Goal: Contribute content: Add original content to the website for others to see

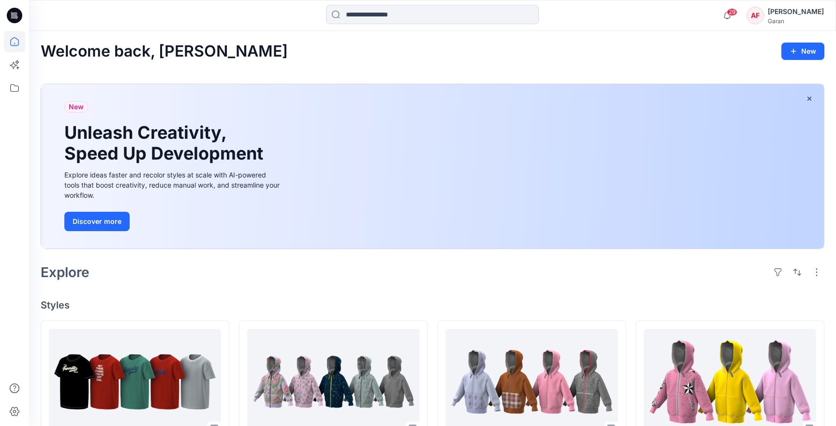
scroll to position [4, 0]
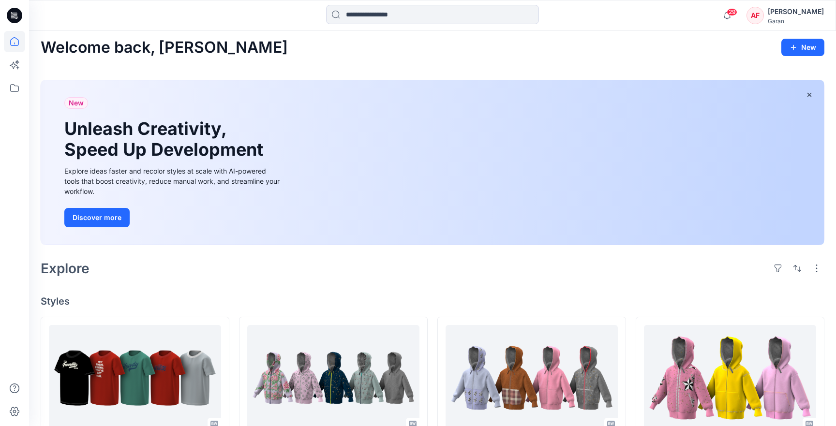
click at [804, 40] on button "New" at bounding box center [802, 47] width 43 height 17
click at [763, 73] on p "New Style" at bounding box center [772, 72] width 32 height 12
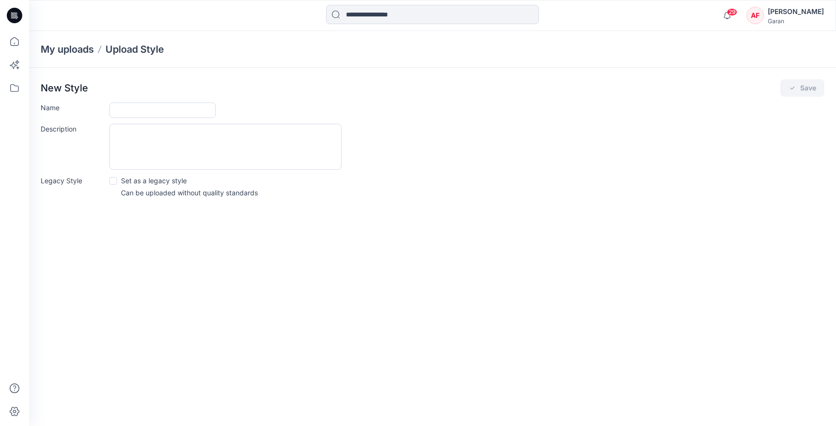
click at [71, 181] on label "Legacy Style" at bounding box center [72, 181] width 63 height 10
click at [154, 49] on p "Upload Style" at bounding box center [134, 50] width 59 height 14
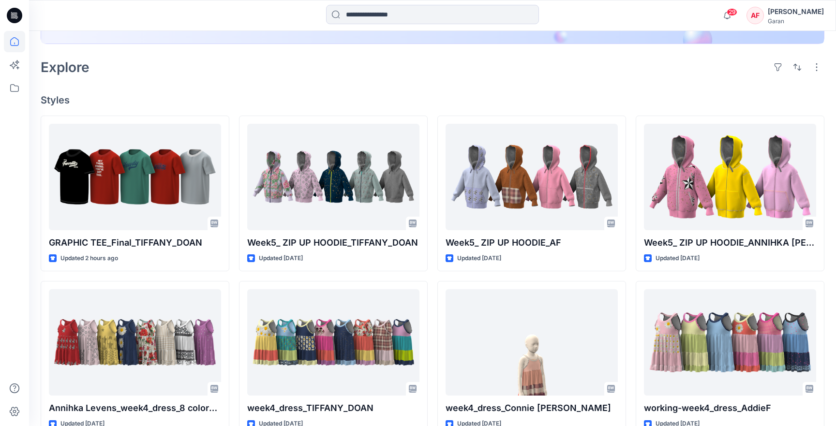
scroll to position [204, 0]
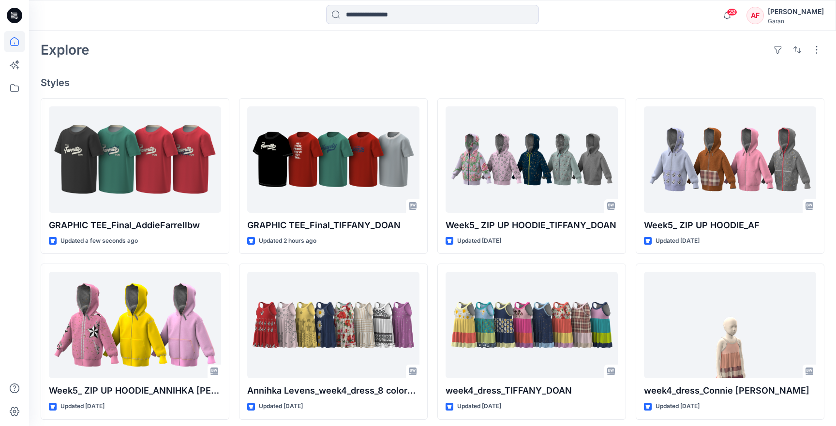
scroll to position [223, 0]
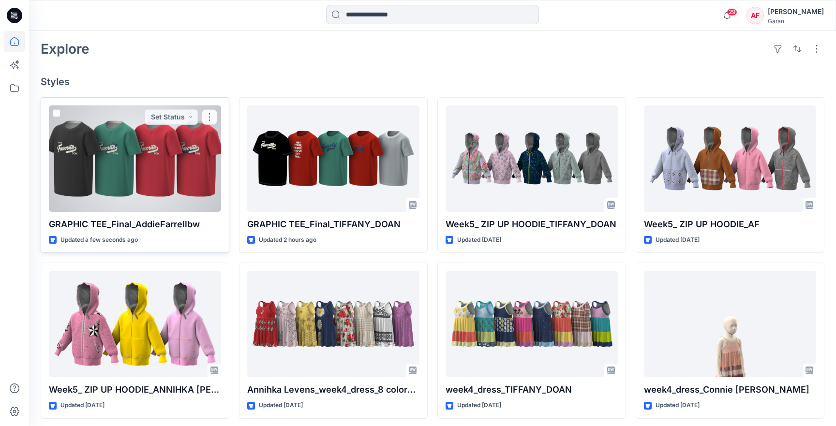
click at [151, 171] on div at bounding box center [135, 158] width 172 height 106
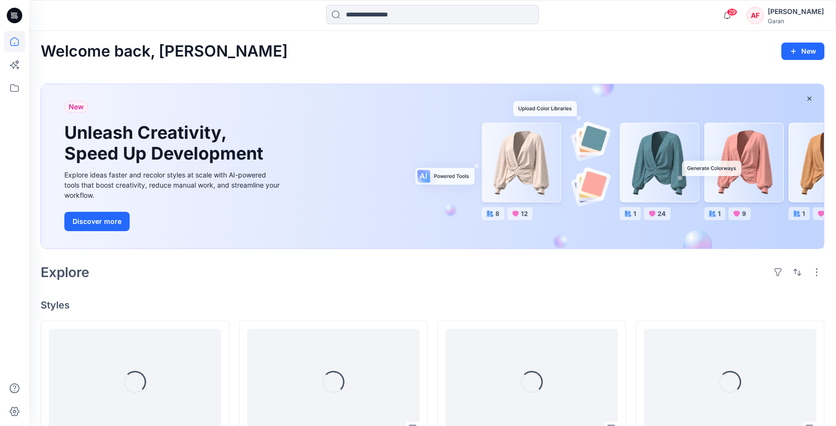
scroll to position [223, 0]
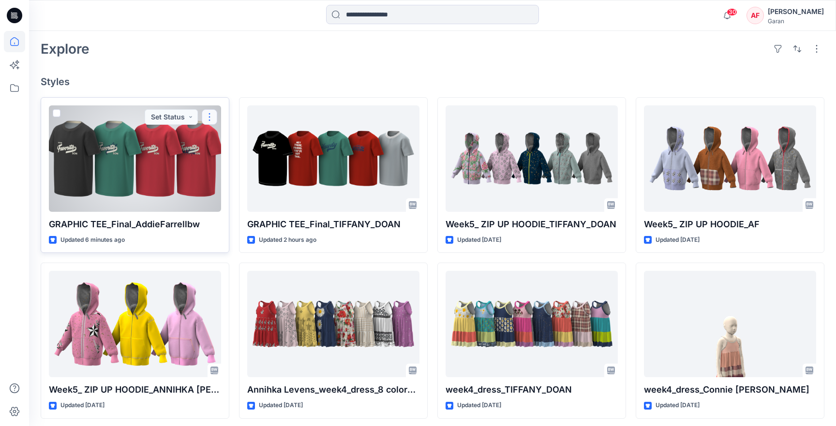
click at [207, 117] on button "button" at bounding box center [209, 116] width 15 height 15
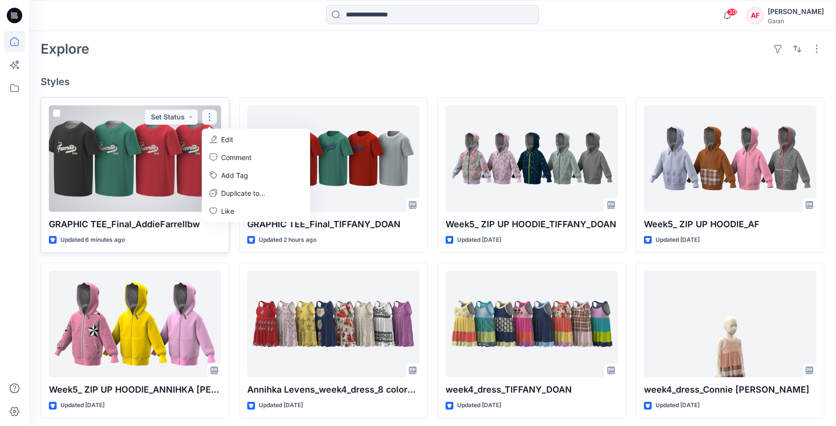
click at [221, 131] on button "Edit" at bounding box center [256, 140] width 104 height 18
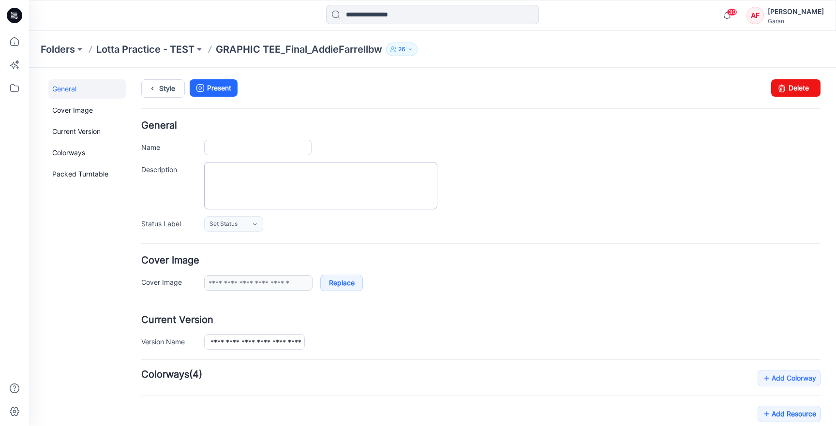
type input "**********"
click at [800, 90] on link "Delete" at bounding box center [795, 87] width 49 height 17
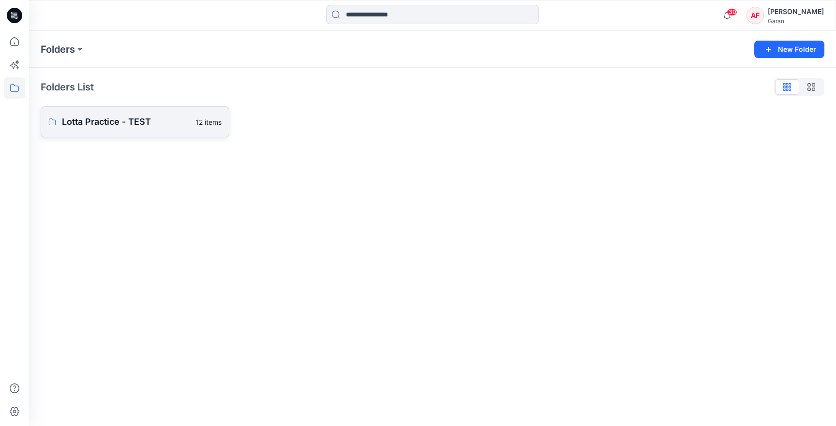
click at [103, 114] on link "Lotta Practice - TEST 12 items" at bounding box center [135, 121] width 189 height 31
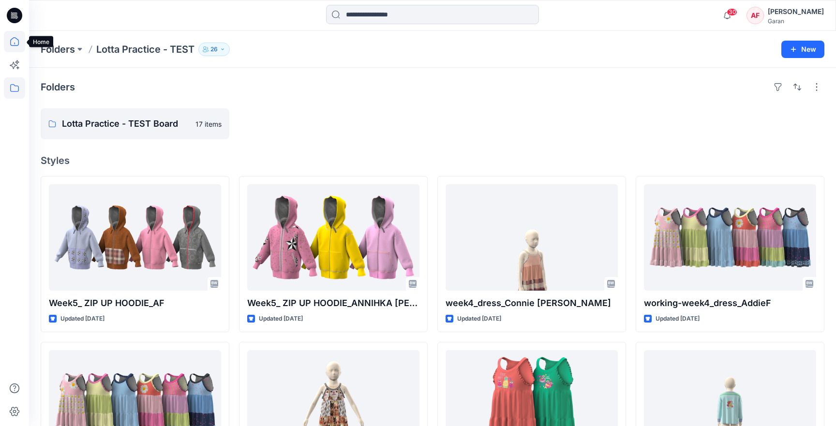
click at [17, 41] on icon at bounding box center [14, 41] width 21 height 21
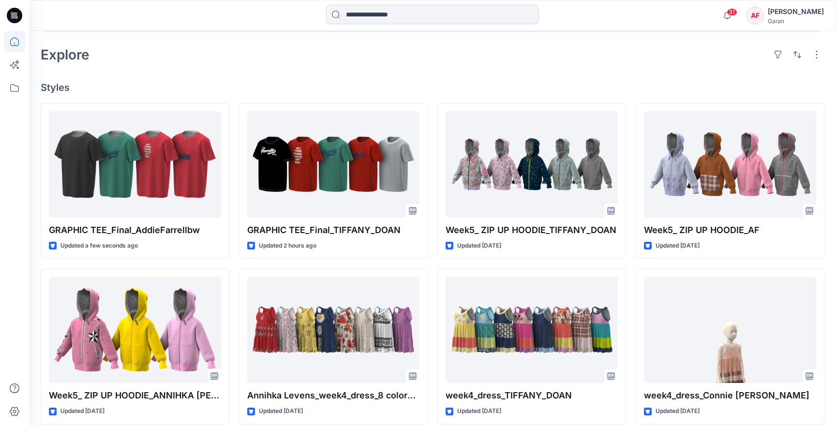
scroll to position [218, 0]
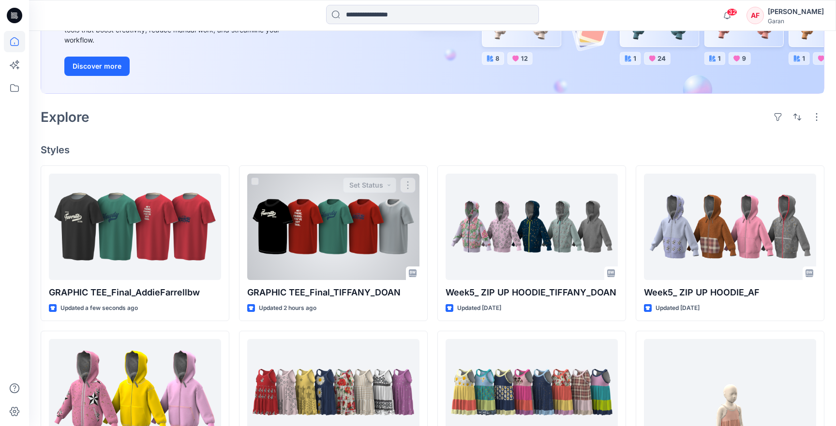
scroll to position [202, 0]
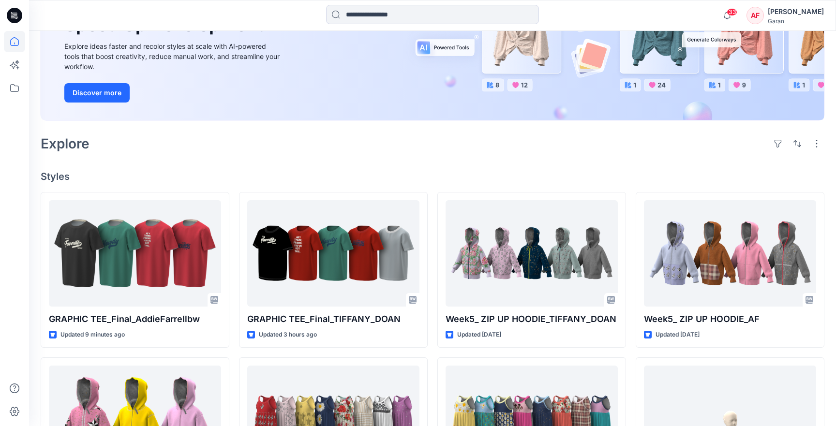
scroll to position [149, 0]
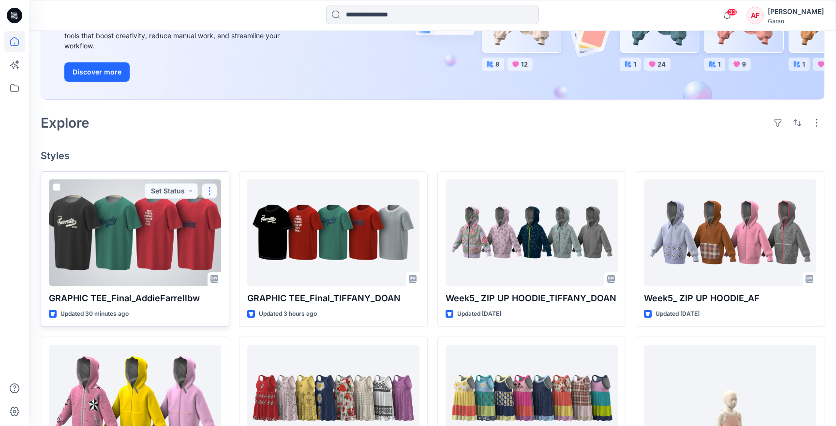
click at [209, 191] on button "button" at bounding box center [209, 190] width 15 height 15
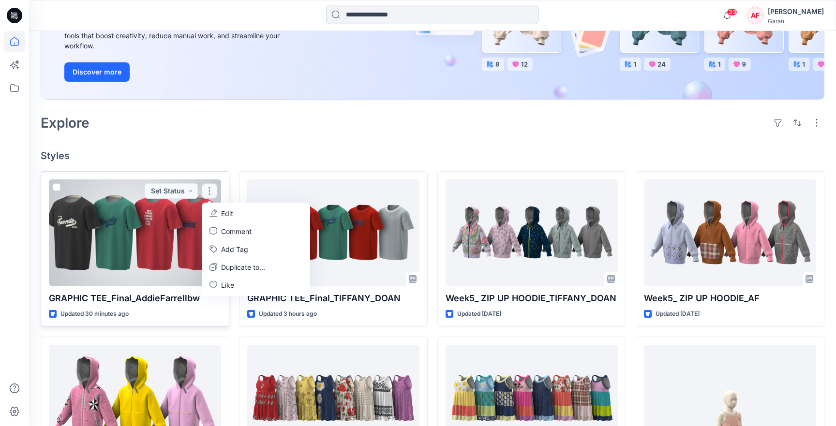
click at [152, 300] on p "GRAPHIC TEE_Final_AddieFarrellbw" at bounding box center [135, 299] width 172 height 14
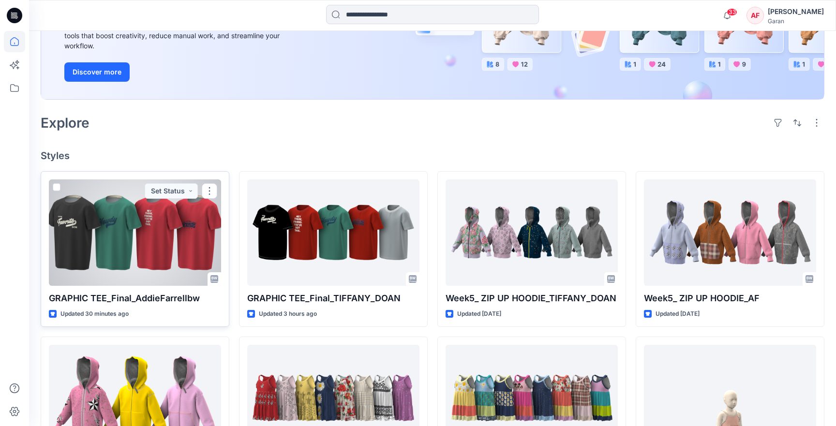
click at [170, 299] on p "GRAPHIC TEE_Final_AddieFarrellbw" at bounding box center [135, 299] width 172 height 14
click at [182, 191] on button "Set Status" at bounding box center [171, 190] width 53 height 15
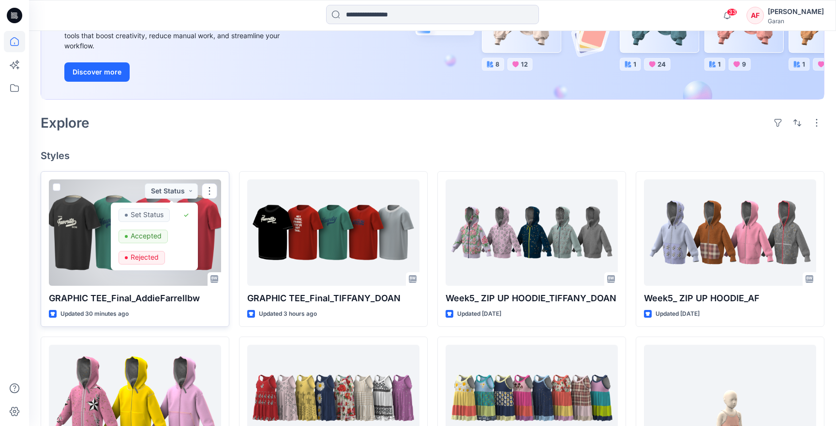
click at [150, 299] on p "GRAPHIC TEE_Final_AddieFarrellbw" at bounding box center [135, 299] width 172 height 14
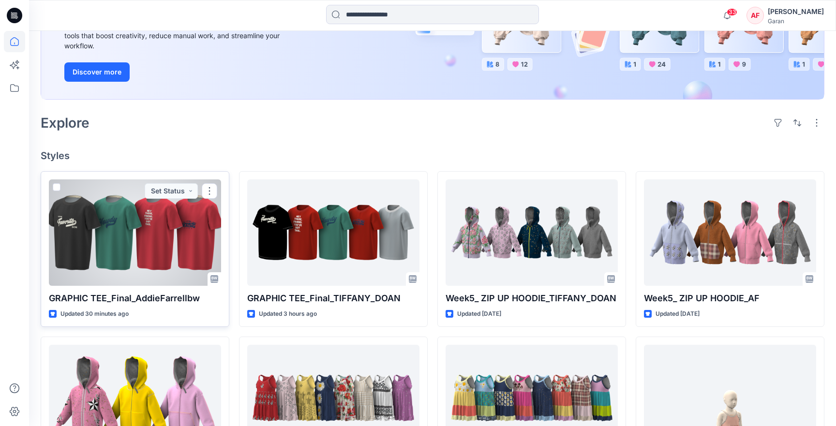
click at [75, 300] on p "GRAPHIC TEE_Final_AddieFarrellbw" at bounding box center [135, 299] width 172 height 14
click at [213, 192] on button "button" at bounding box center [209, 190] width 15 height 15
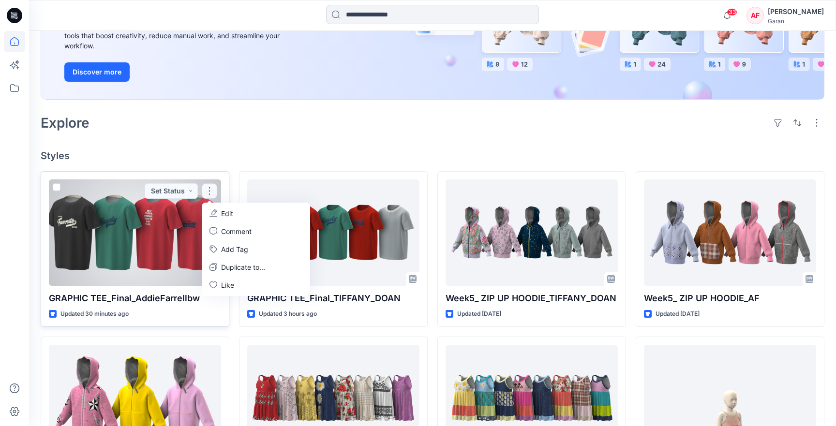
click at [138, 312] on div "Updated 30 minutes ago" at bounding box center [135, 314] width 172 height 10
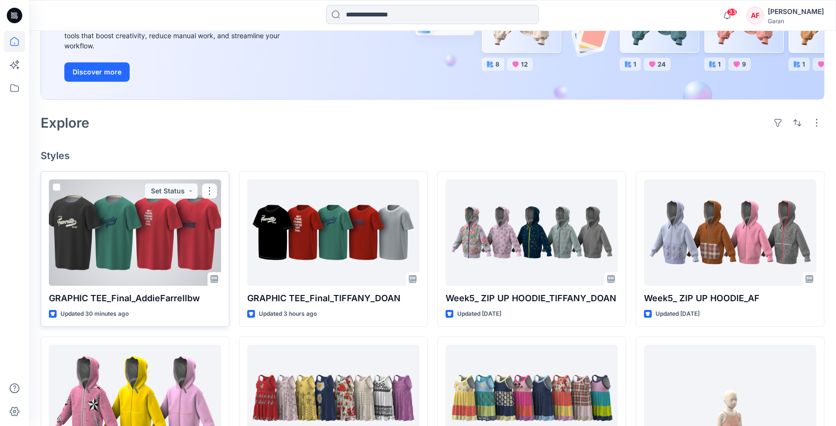
click at [129, 224] on div at bounding box center [135, 232] width 172 height 106
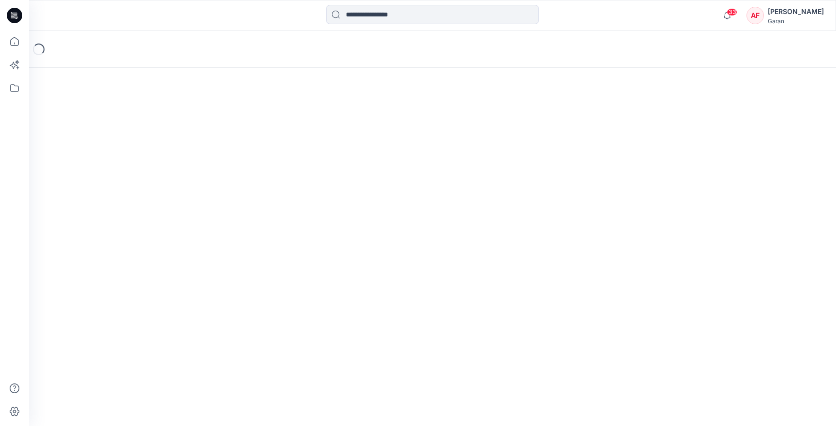
click at [129, 224] on div "Loading..." at bounding box center [432, 228] width 807 height 395
